Goal: Task Accomplishment & Management: Manage account settings

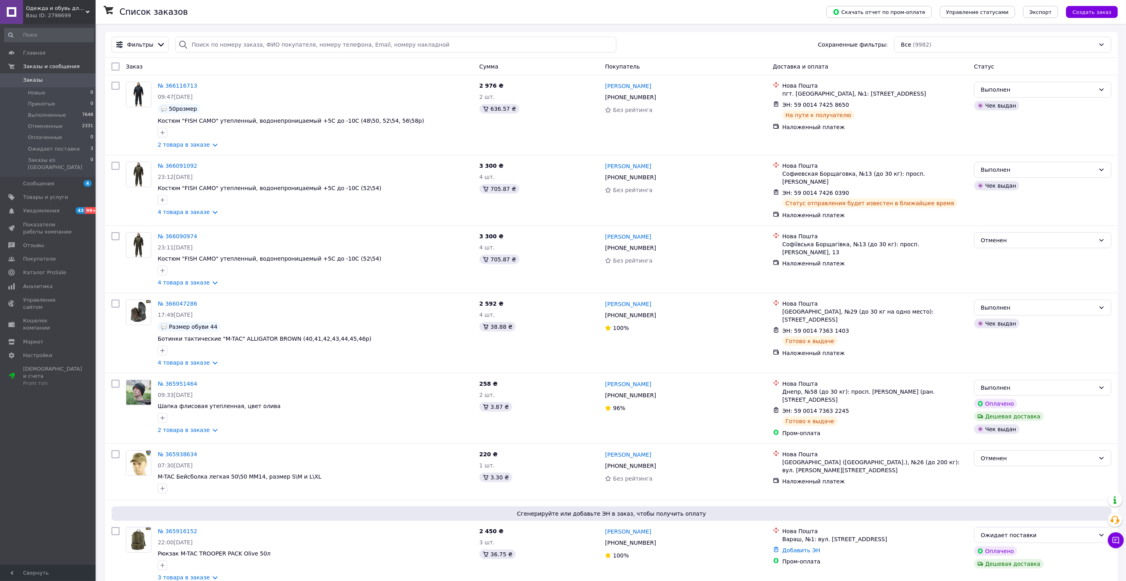
click at [35, 85] on link "Заказы 0" at bounding box center [49, 80] width 98 height 14
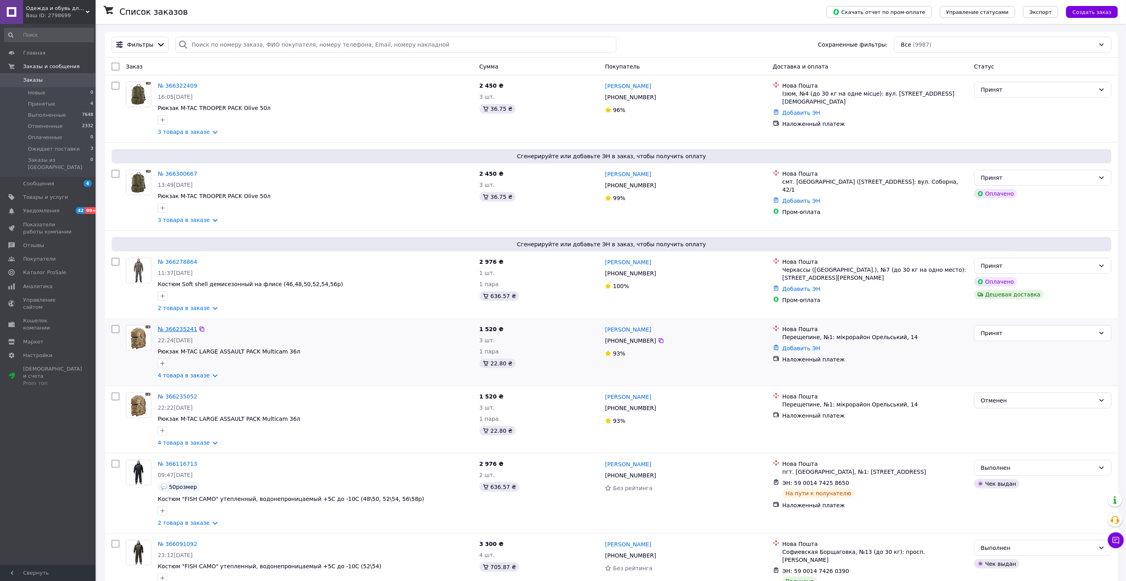
click at [174, 332] on link "№ 366235241" at bounding box center [177, 329] width 39 height 6
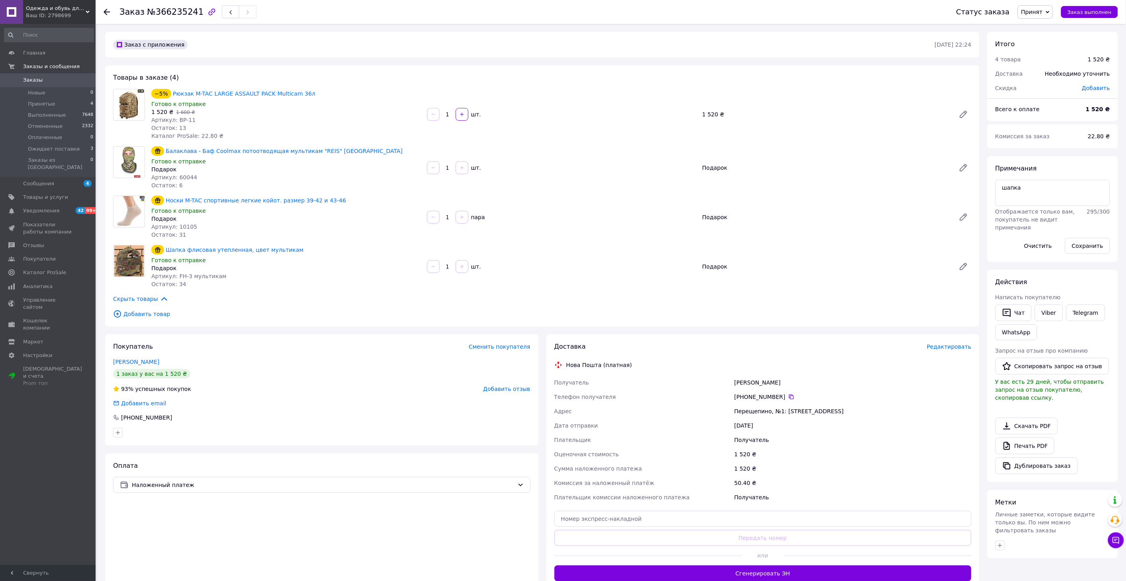
scroll to position [88, 0]
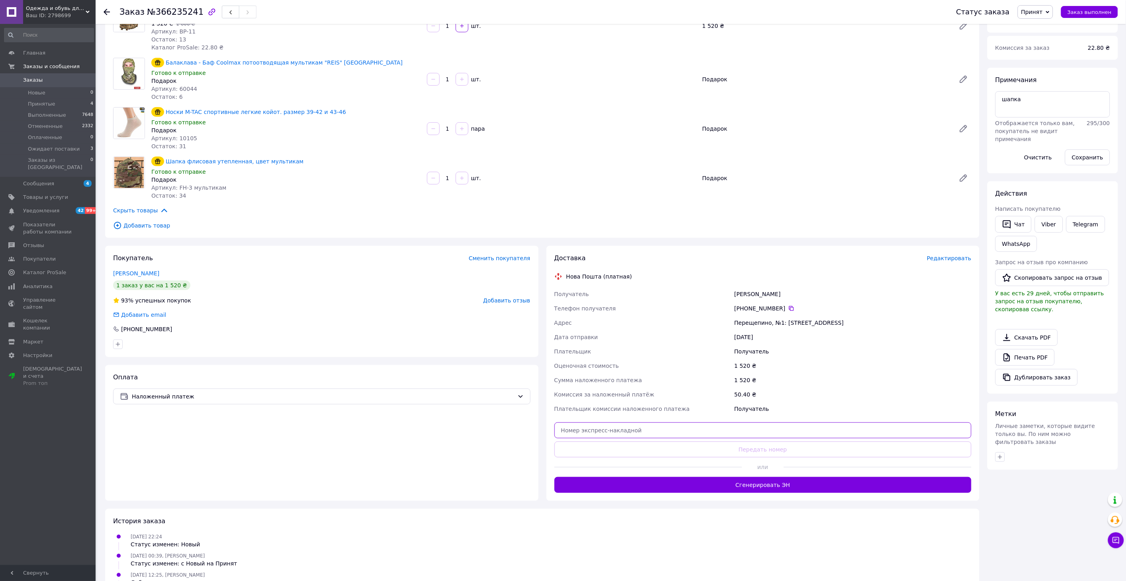
click at [575, 427] on input "text" at bounding box center [764, 430] width 418 height 16
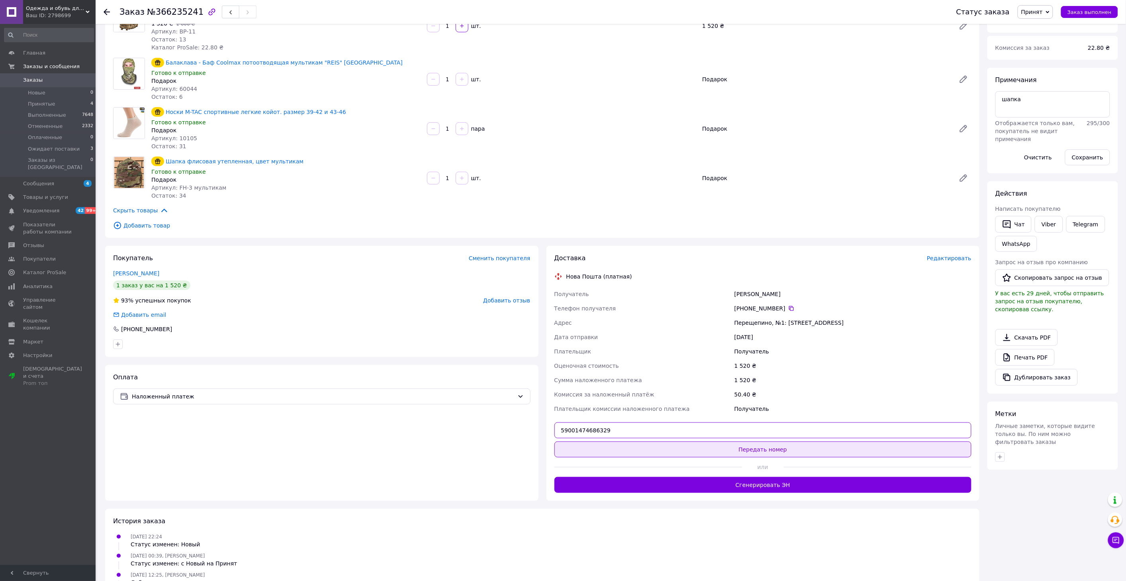
type input "59001474686329"
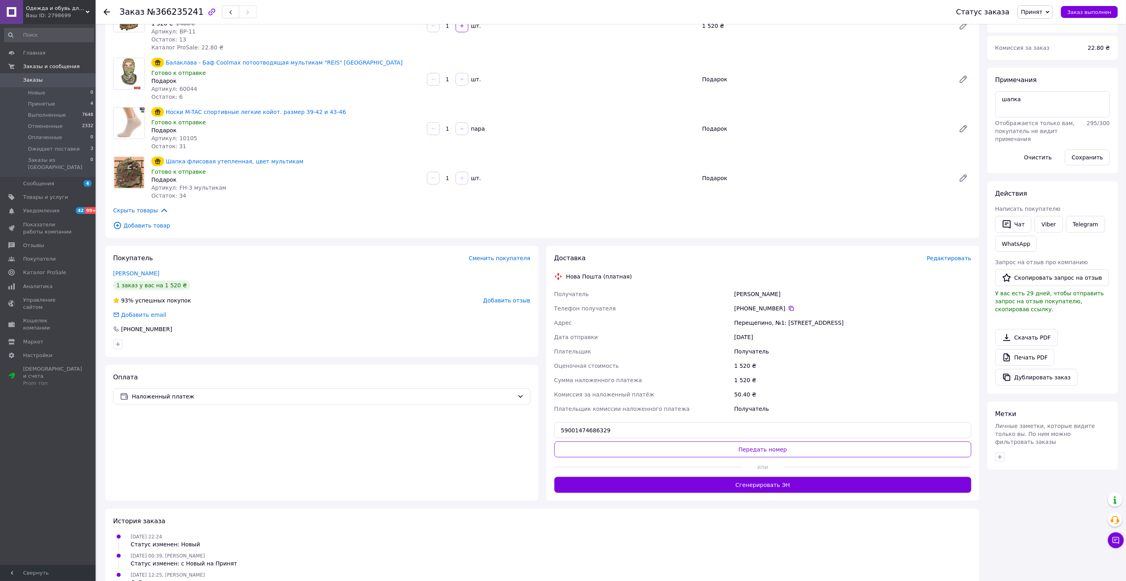
drag, startPoint x: 745, startPoint y: 447, endPoint x: 724, endPoint y: 447, distance: 21.9
click at [744, 445] on button "Передать номер" at bounding box center [764, 449] width 418 height 16
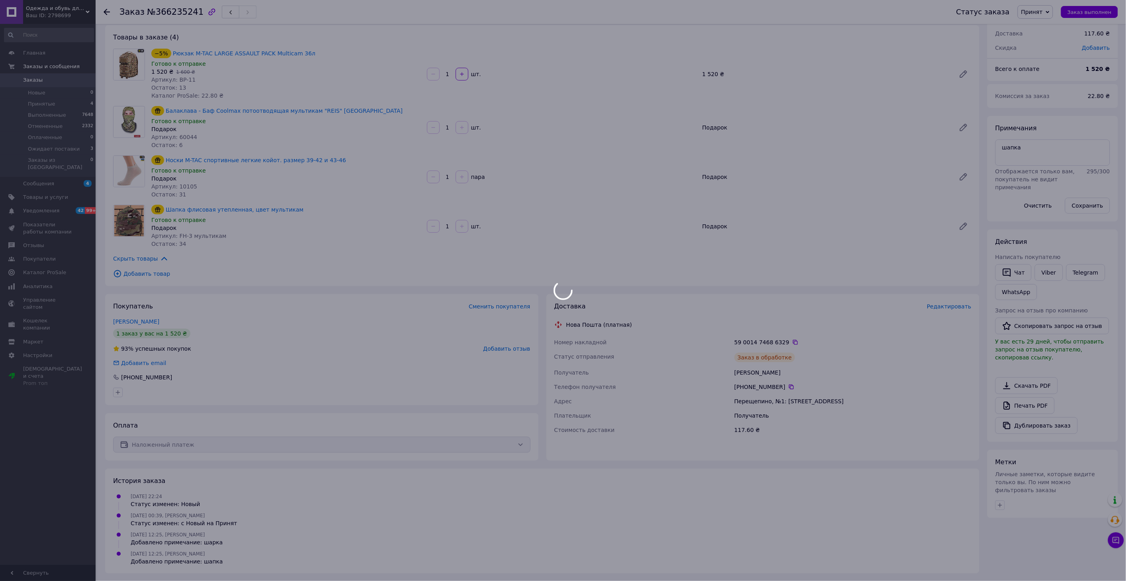
scroll to position [59, 0]
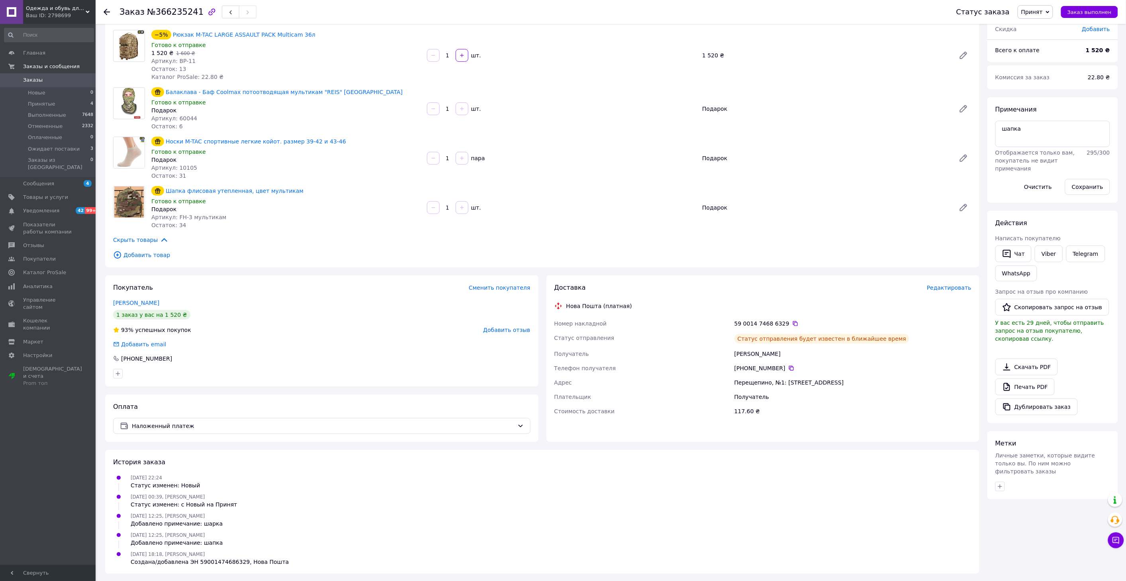
click at [1043, 12] on span "Принят" at bounding box center [1033, 12] width 22 height 6
click at [1049, 24] on li "Выполнен" at bounding box center [1048, 28] width 60 height 12
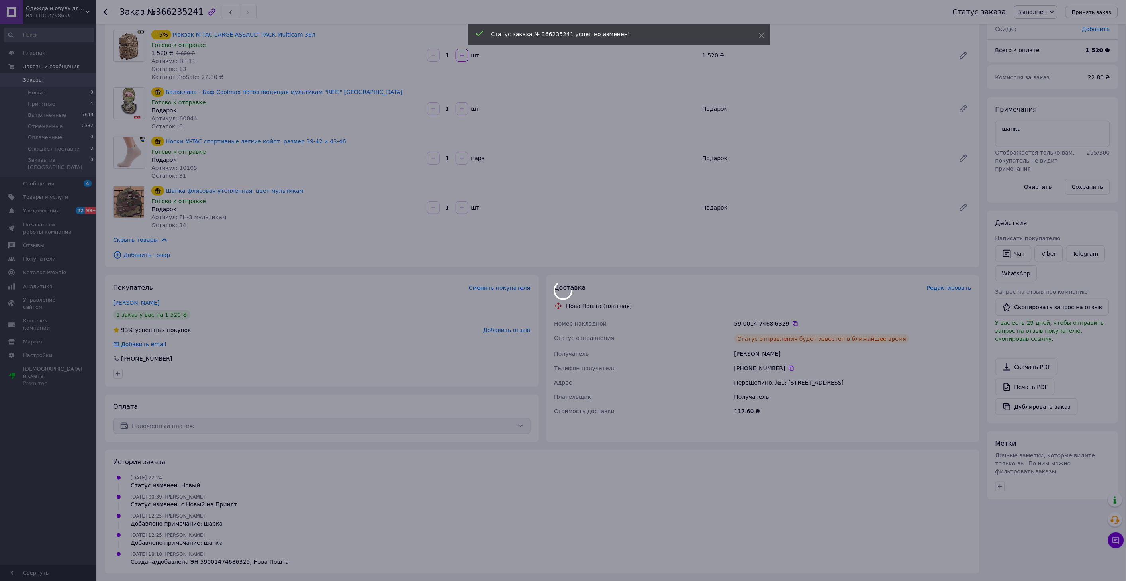
scroll to position [54, 0]
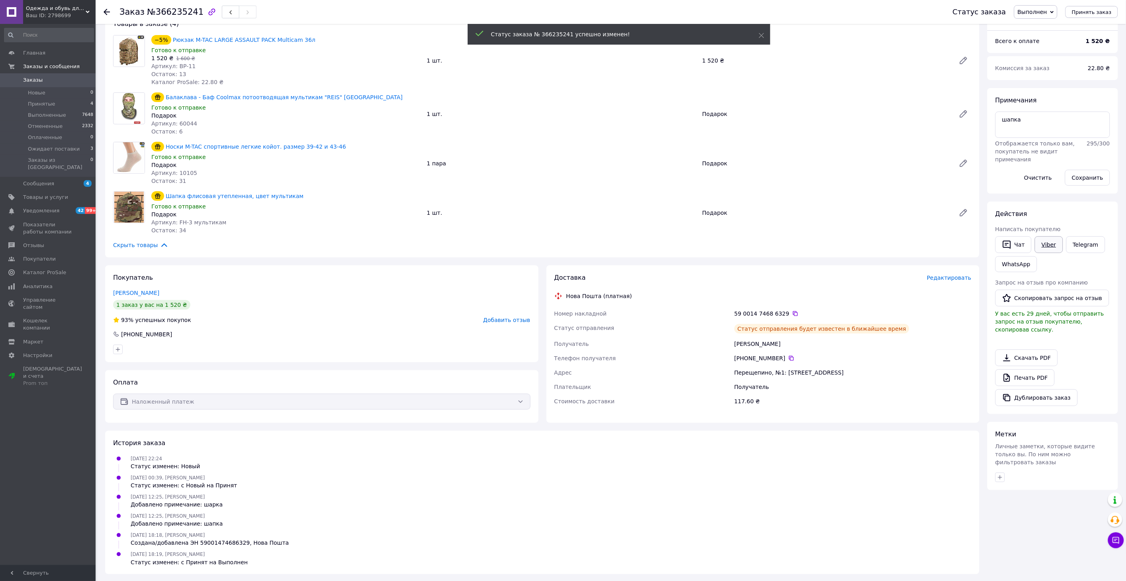
click at [1052, 245] on link "Viber" at bounding box center [1049, 244] width 28 height 17
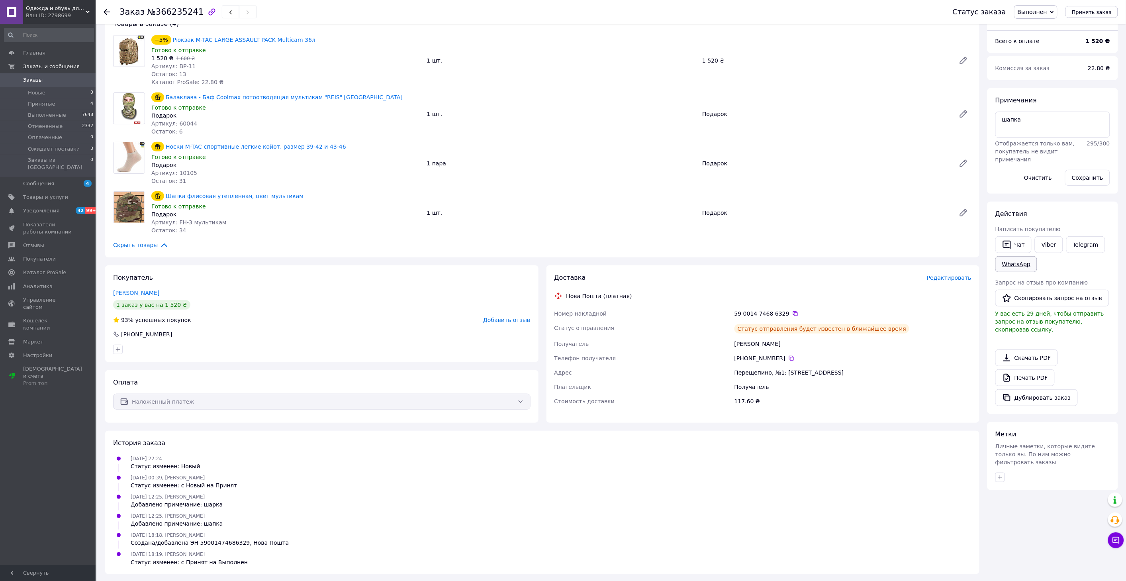
click at [1009, 262] on link "WhatsApp" at bounding box center [1017, 264] width 42 height 16
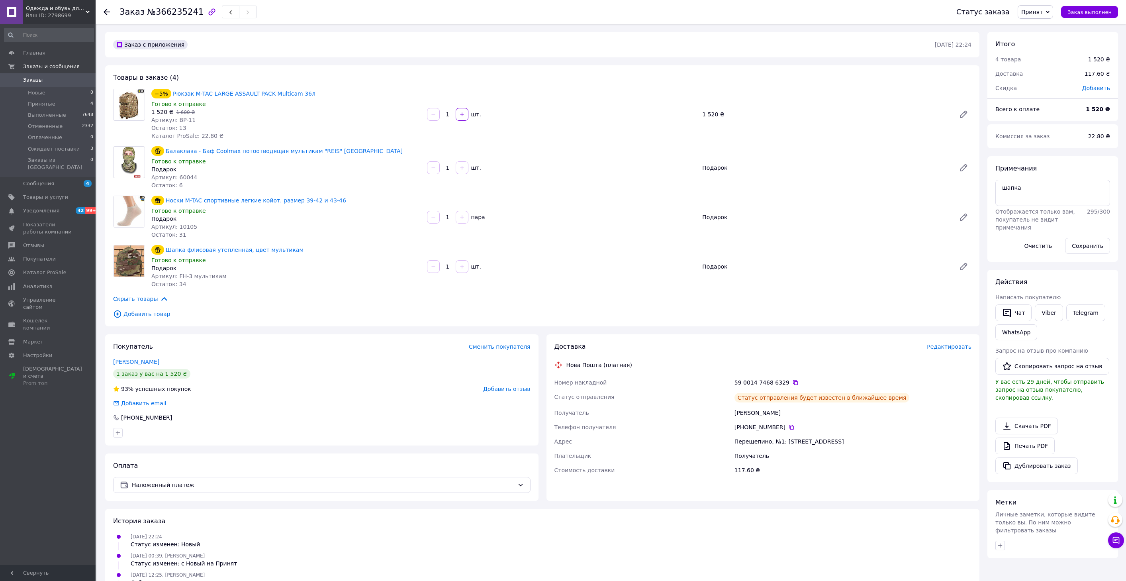
scroll to position [40, 0]
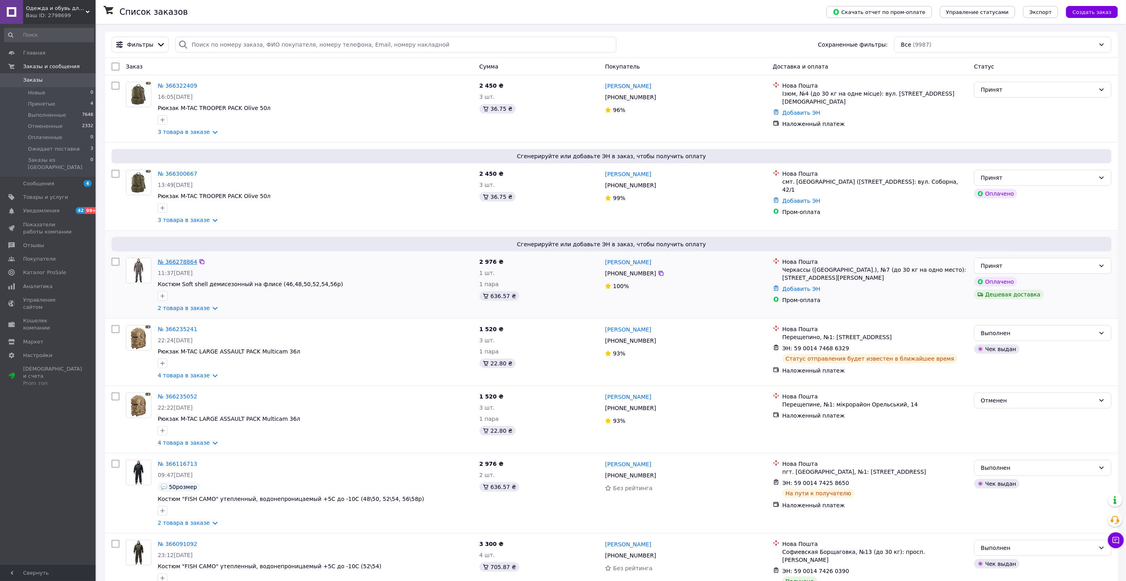
click at [165, 261] on link "№ 366278864" at bounding box center [177, 262] width 39 height 6
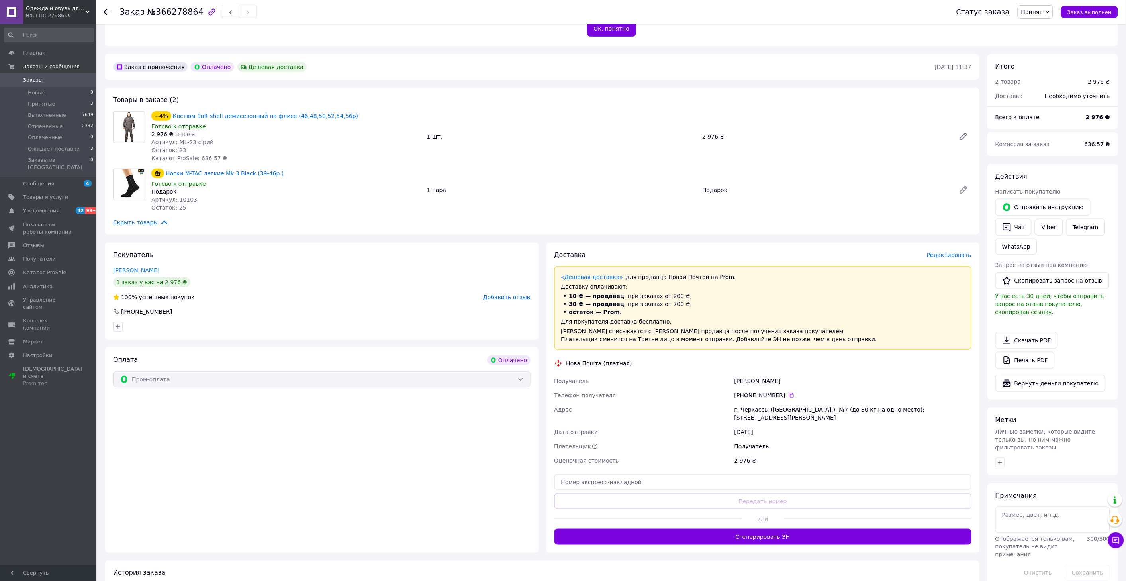
scroll to position [221, 0]
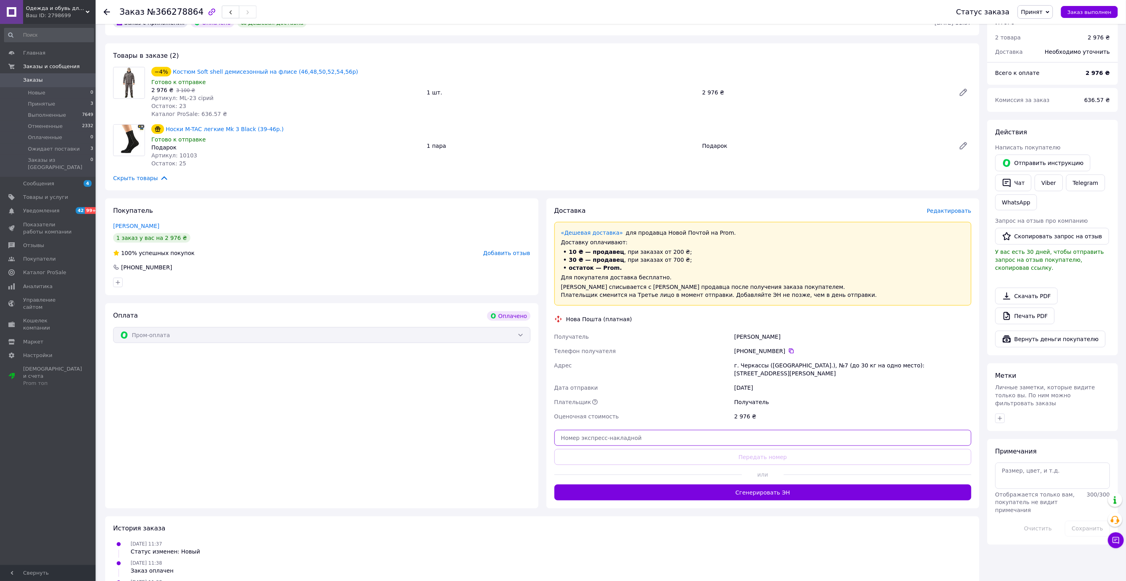
click at [581, 430] on input "text" at bounding box center [764, 438] width 418 height 16
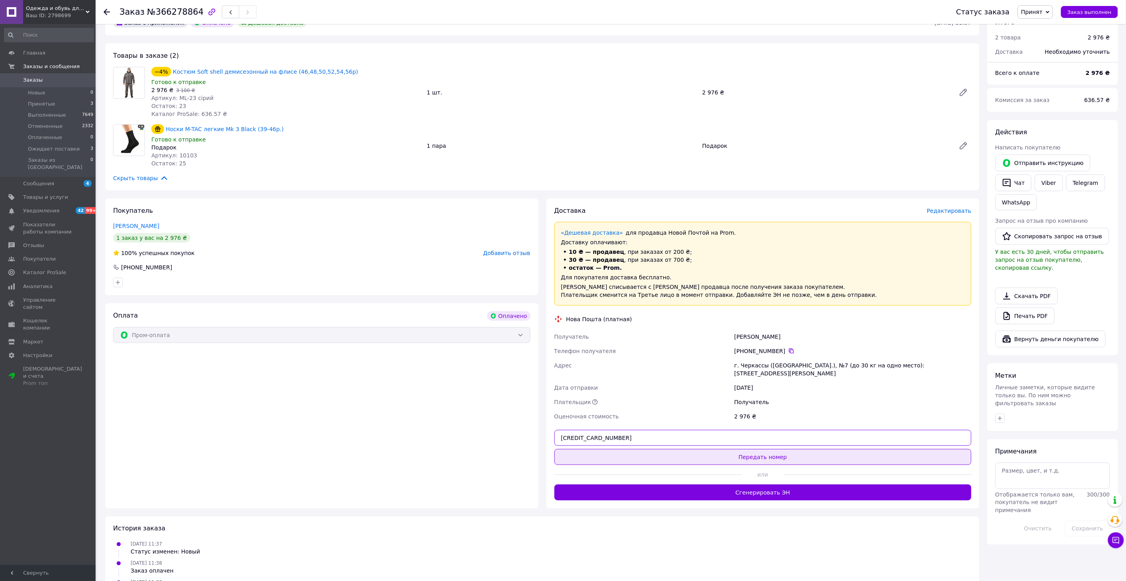
type input "59001474710512"
click at [638, 449] on button "Передать номер" at bounding box center [764, 457] width 418 height 16
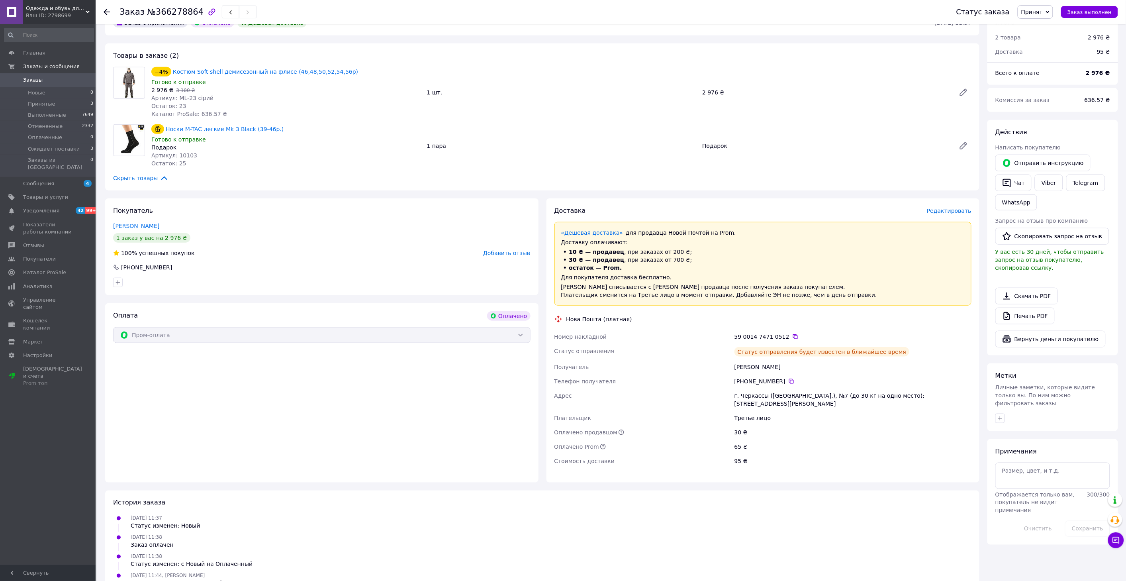
click at [1041, 14] on span "Принят" at bounding box center [1033, 12] width 22 height 6
click at [1031, 25] on li "Выполнен" at bounding box center [1048, 28] width 60 height 12
click at [106, 10] on icon at bounding box center [107, 12] width 6 height 6
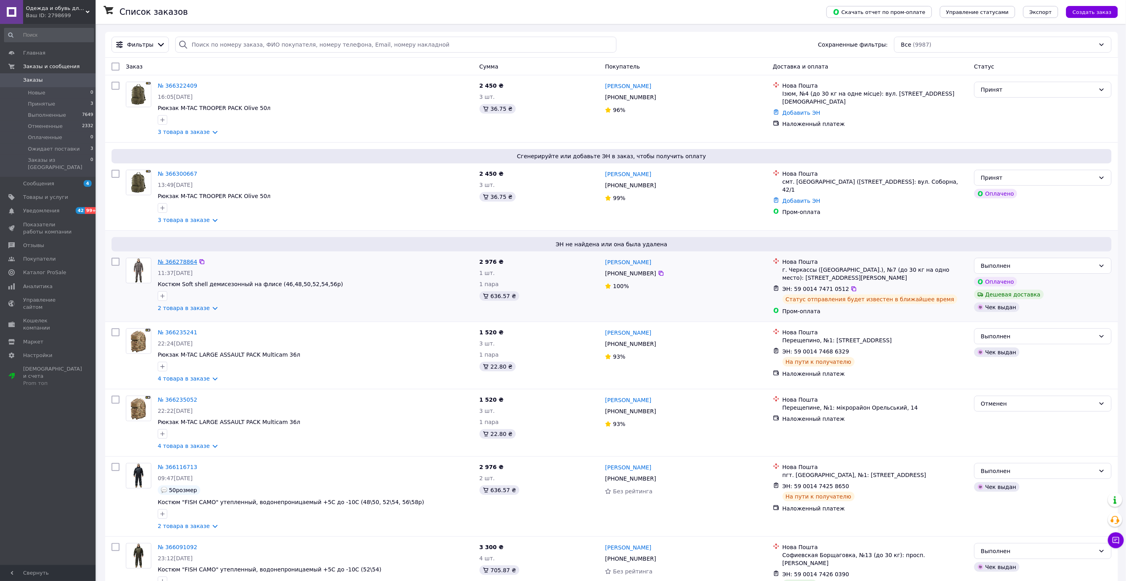
click at [180, 261] on link "№ 366278864" at bounding box center [177, 262] width 39 height 6
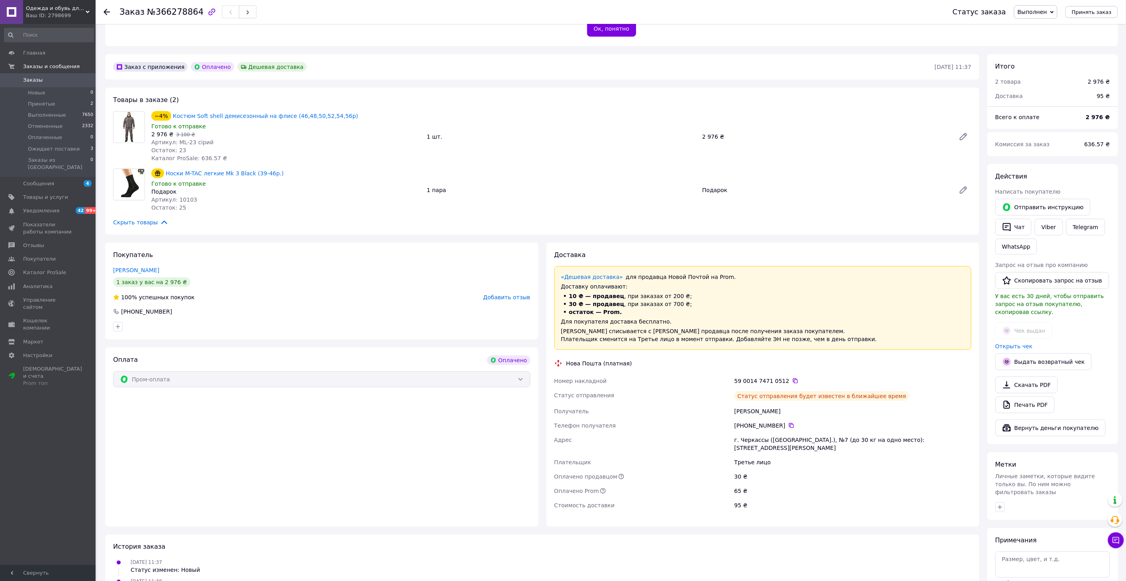
scroll to position [221, 0]
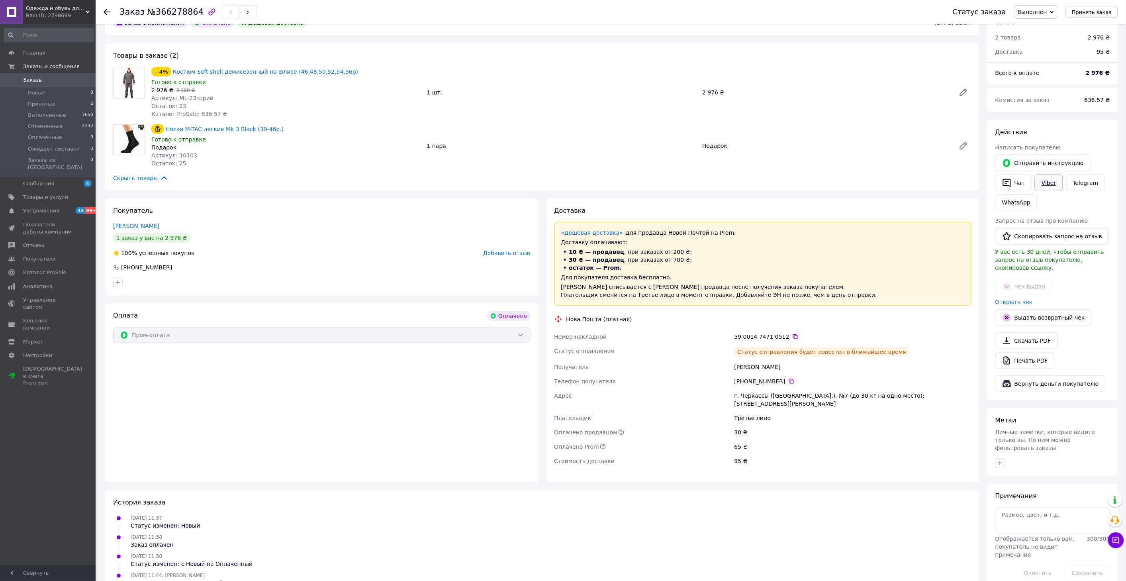
click at [1048, 175] on link "Viber" at bounding box center [1049, 183] width 28 height 17
click at [108, 11] on icon at bounding box center [107, 12] width 6 height 6
